Goal: Find specific page/section: Find specific page/section

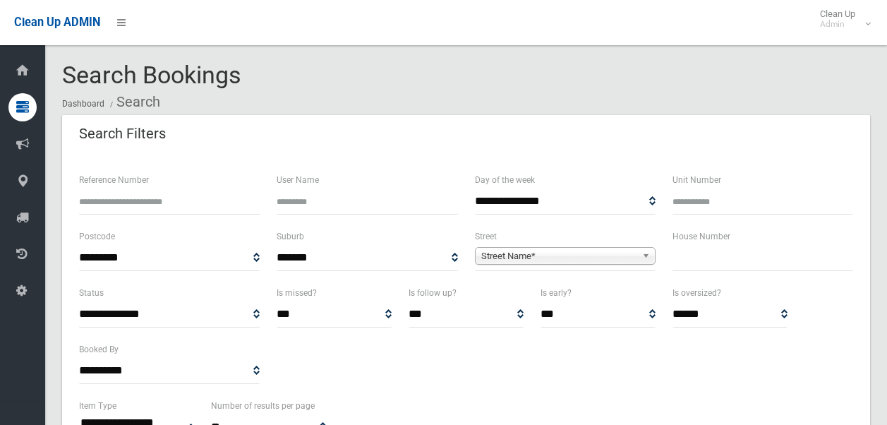
select select
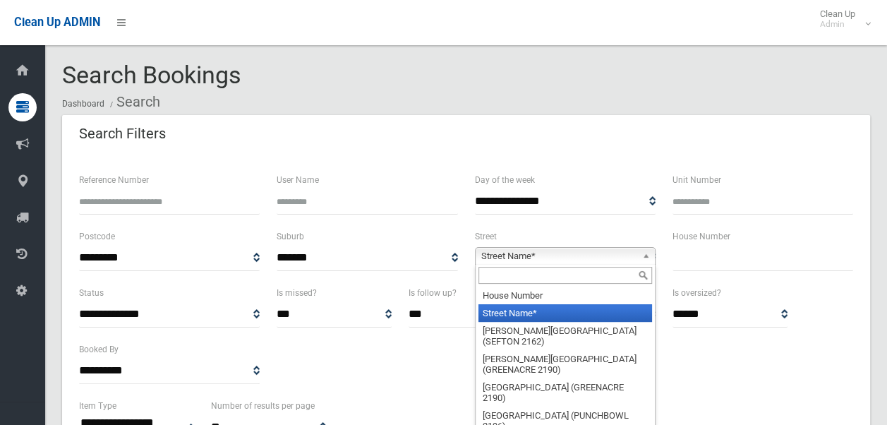
click at [542, 257] on span "Street Name*" at bounding box center [558, 256] width 155 height 17
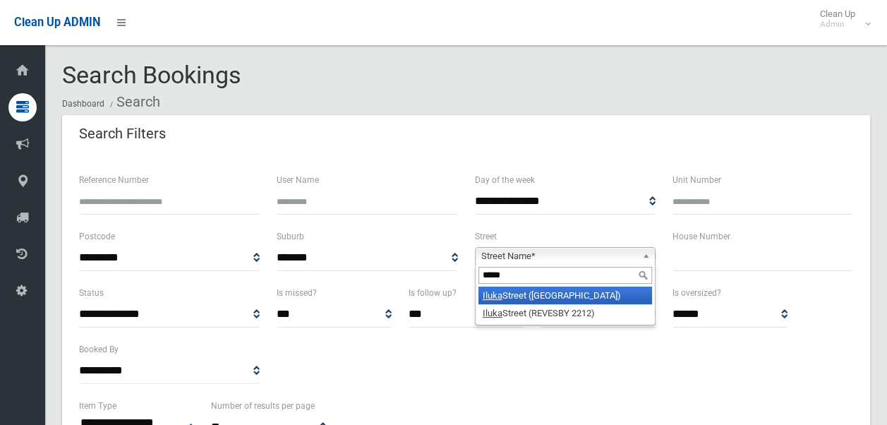
type input "*****"
click at [576, 294] on li "[GEOGRAPHIC_DATA])" at bounding box center [565, 295] width 174 height 18
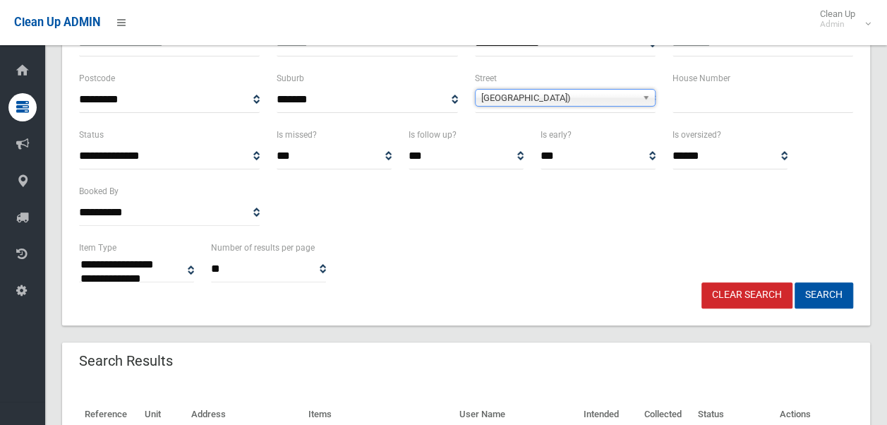
scroll to position [162, 0]
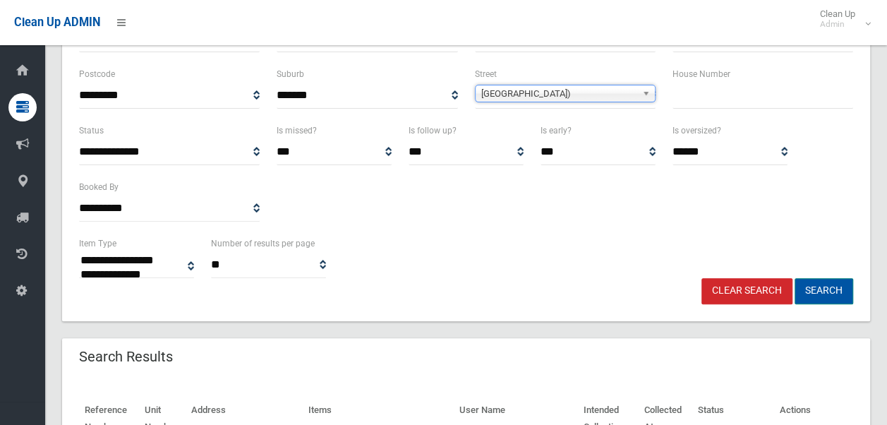
click at [839, 292] on button "Search" at bounding box center [823, 291] width 59 height 26
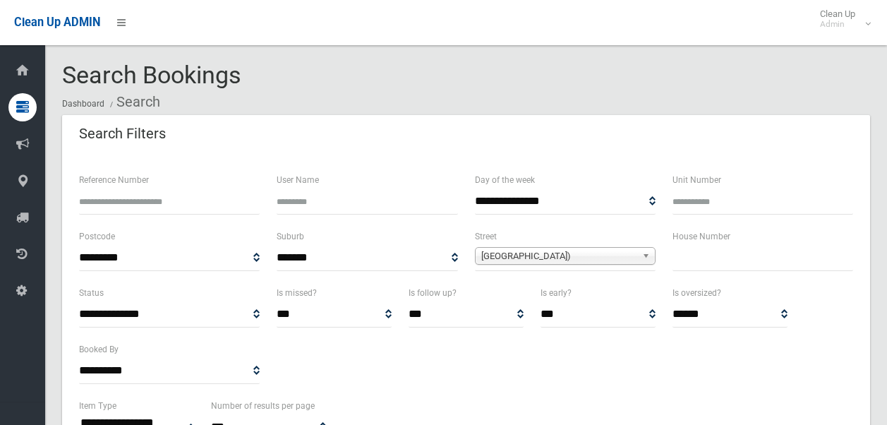
select select
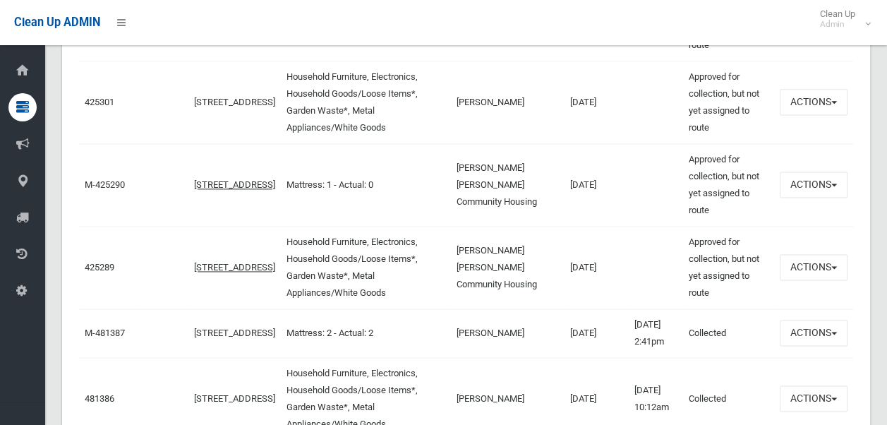
scroll to position [897, 0]
